Goal: Check status

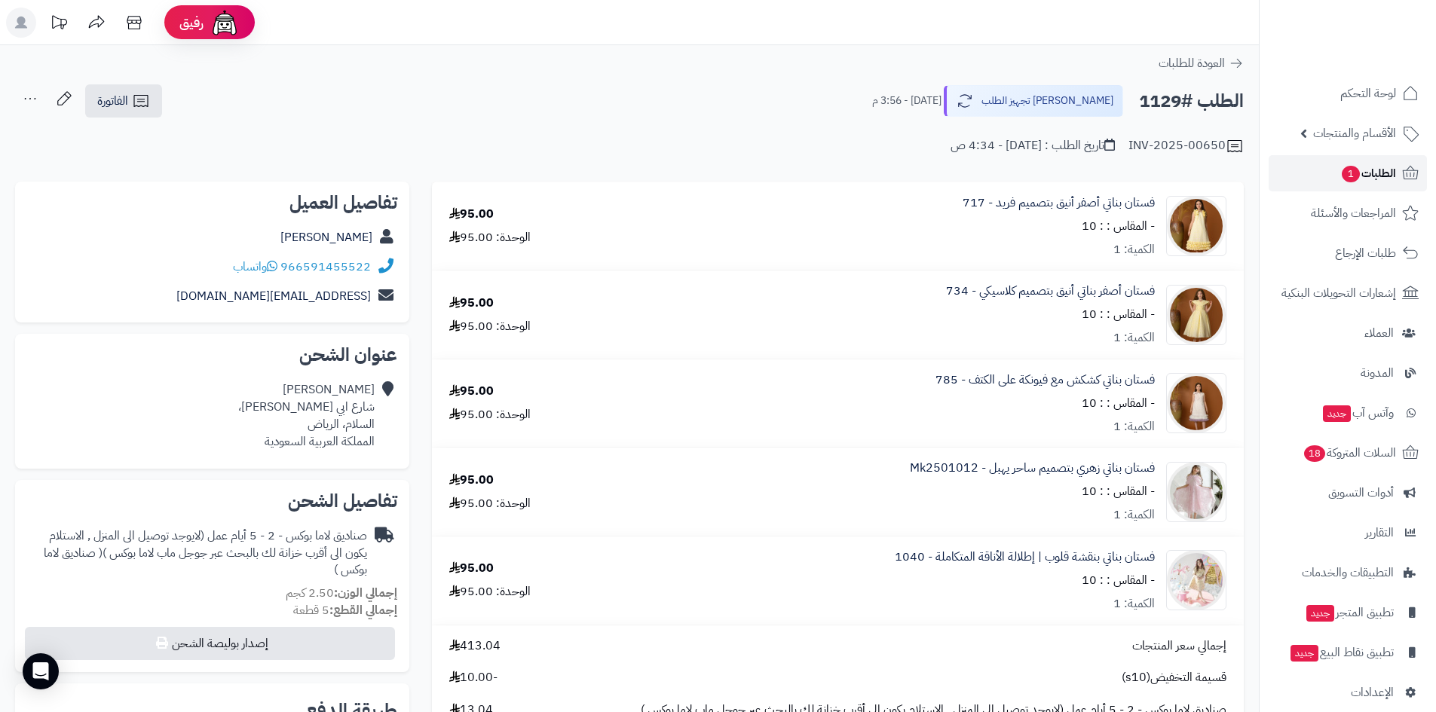
click at [1374, 168] on span "الطلبات 1" at bounding box center [1368, 173] width 56 height 21
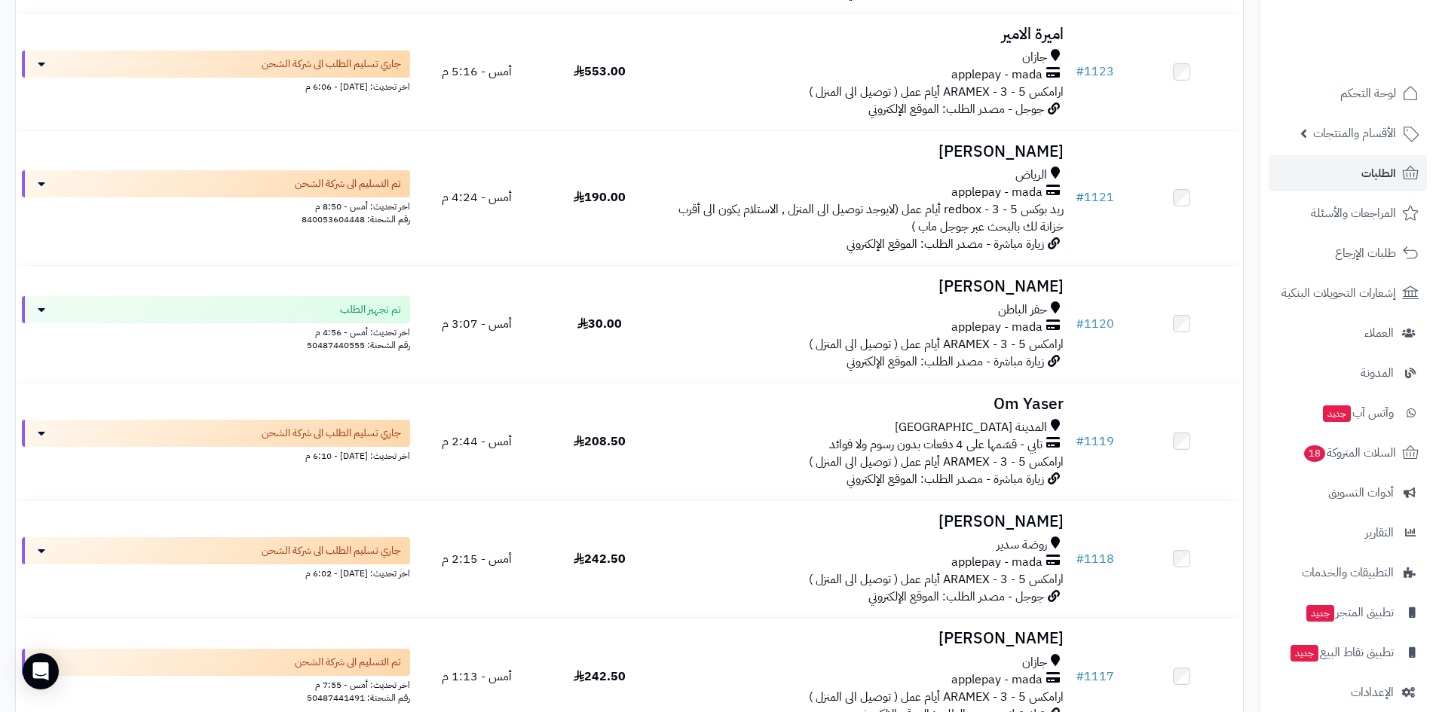
scroll to position [1508, 0]
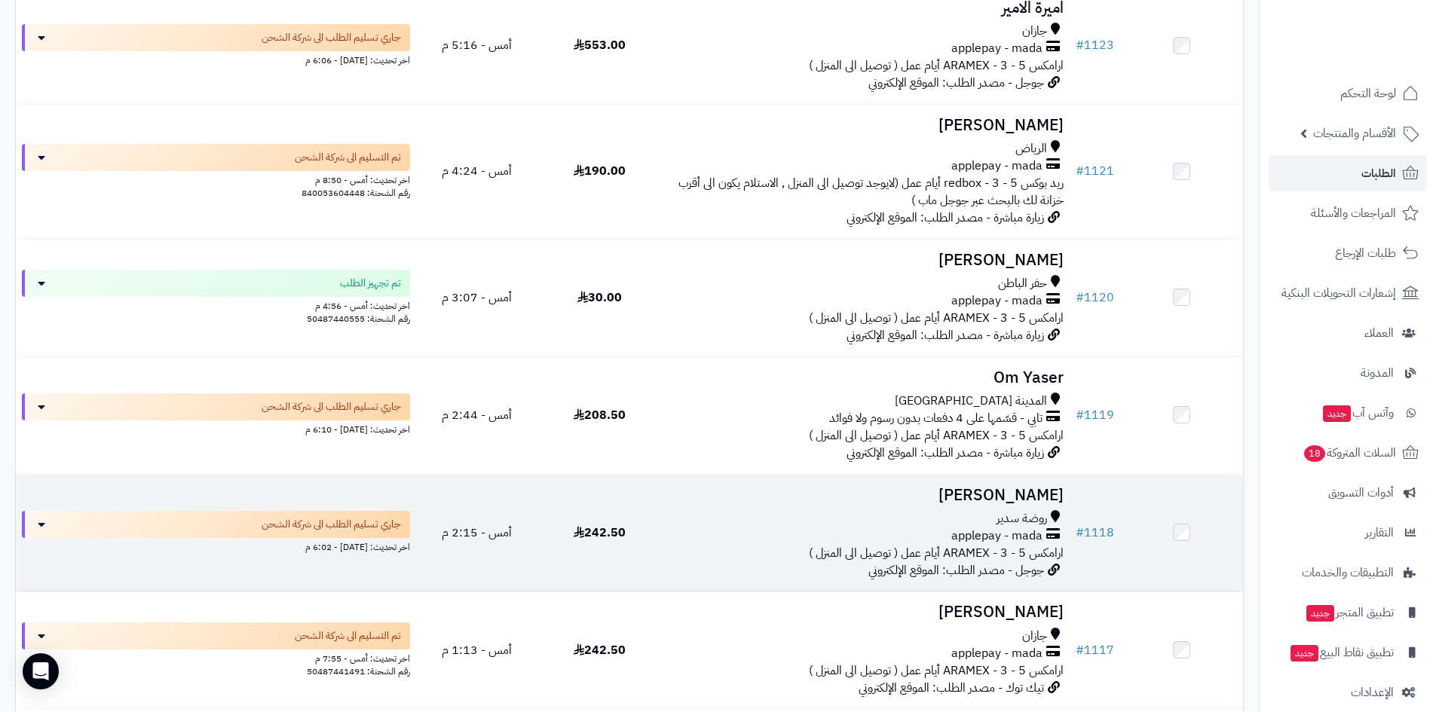
click at [945, 491] on h3 "Noura Alomar" at bounding box center [865, 495] width 397 height 17
